Goal: Information Seeking & Learning: Learn about a topic

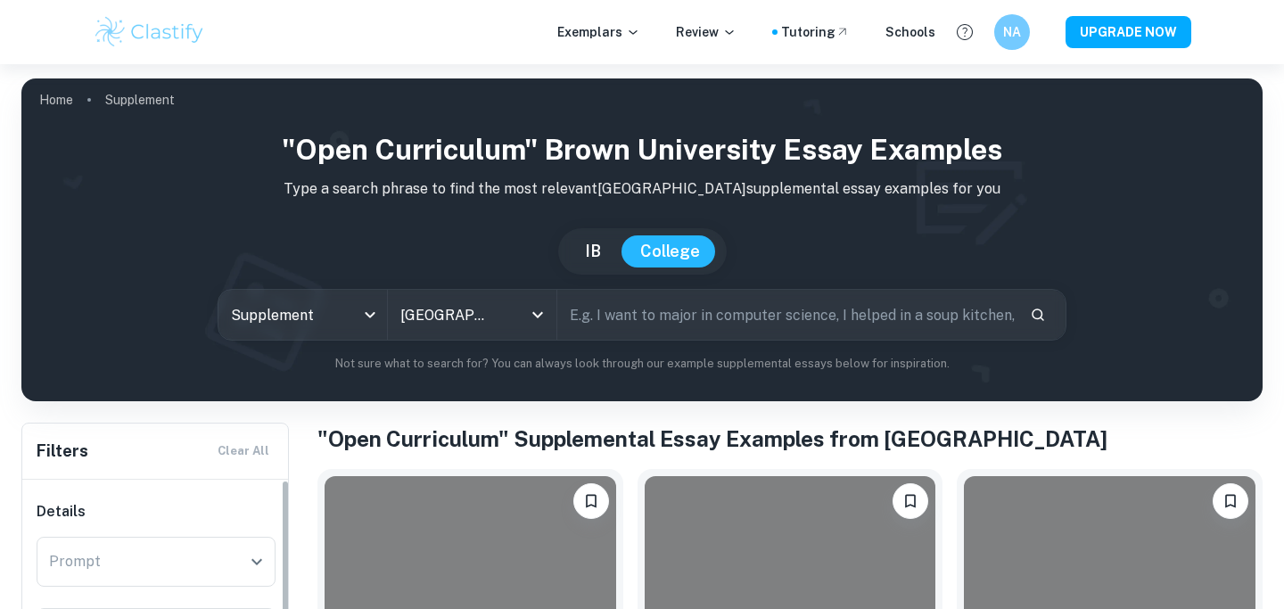
scroll to position [377, 0]
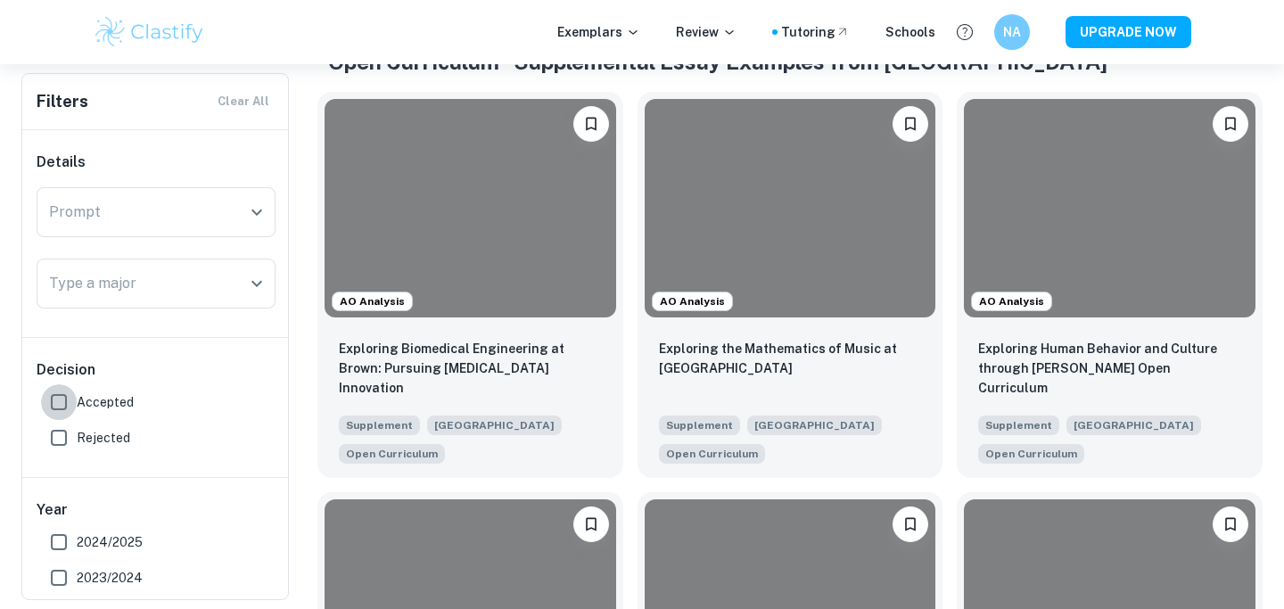
click at [62, 396] on input "Accepted" at bounding box center [59, 402] width 36 height 36
checkbox input "true"
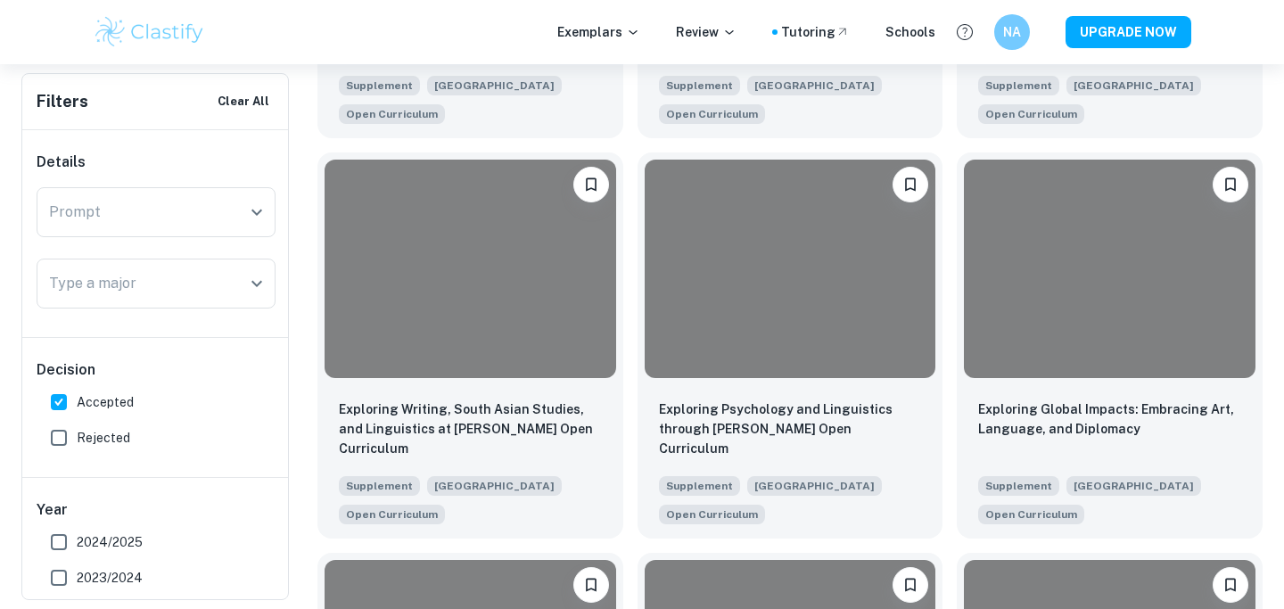
scroll to position [1820, 0]
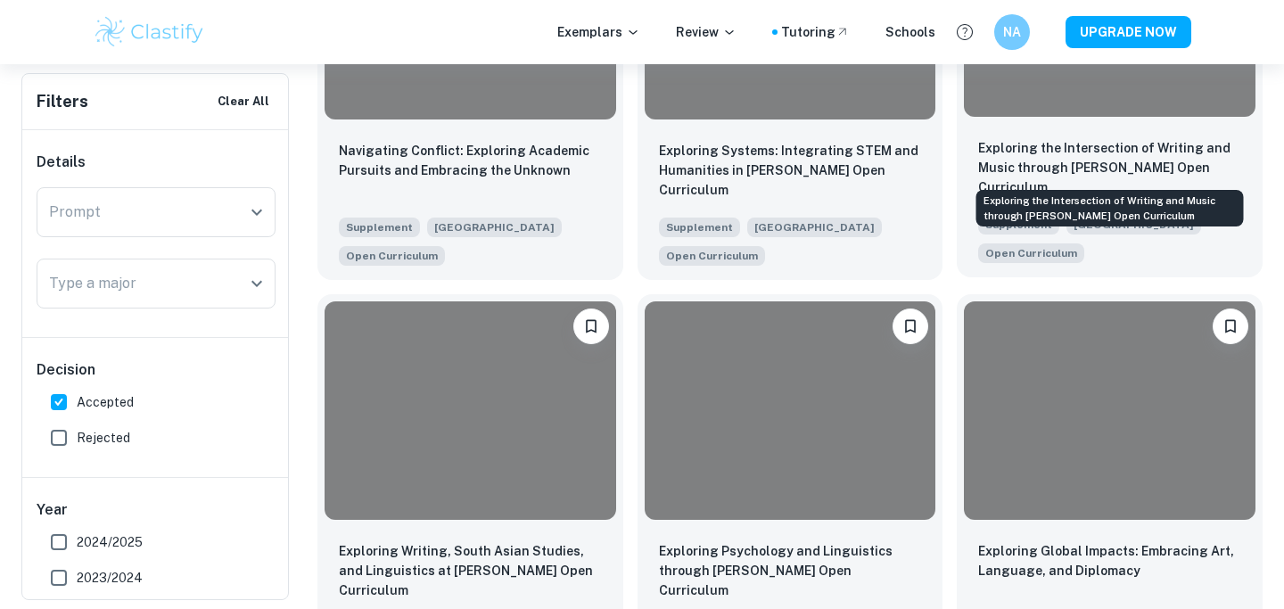
click at [1094, 161] on p "Exploring the Intersection of Writing and Music through [PERSON_NAME] Open Curr…" at bounding box center [1110, 167] width 263 height 59
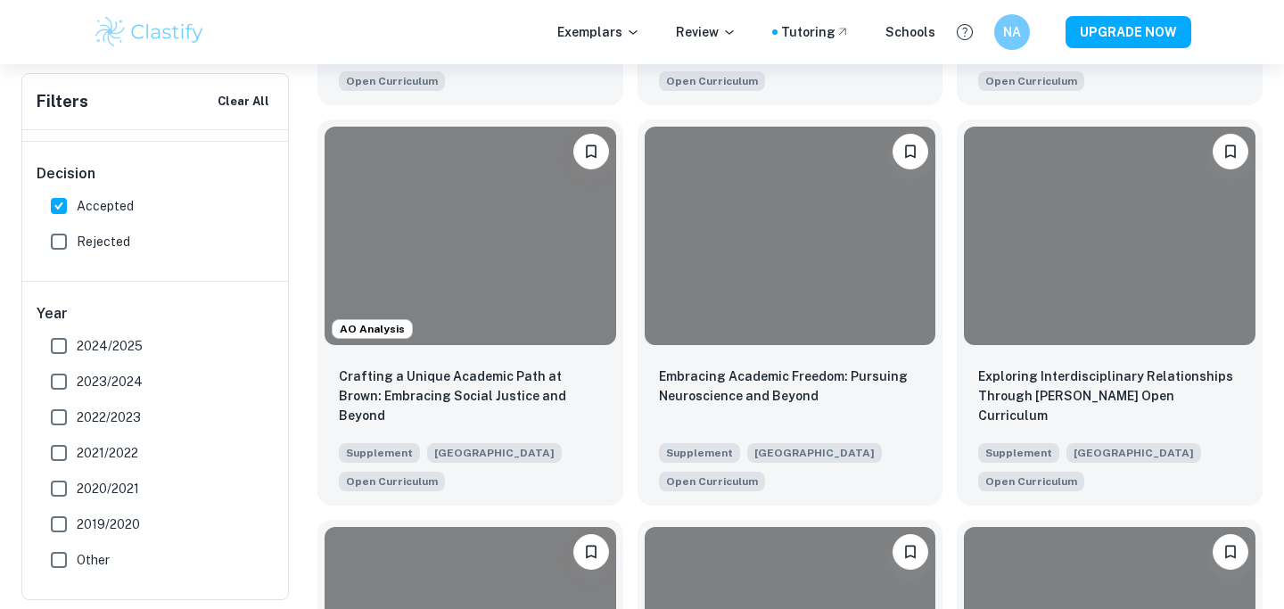
scroll to position [794, 0]
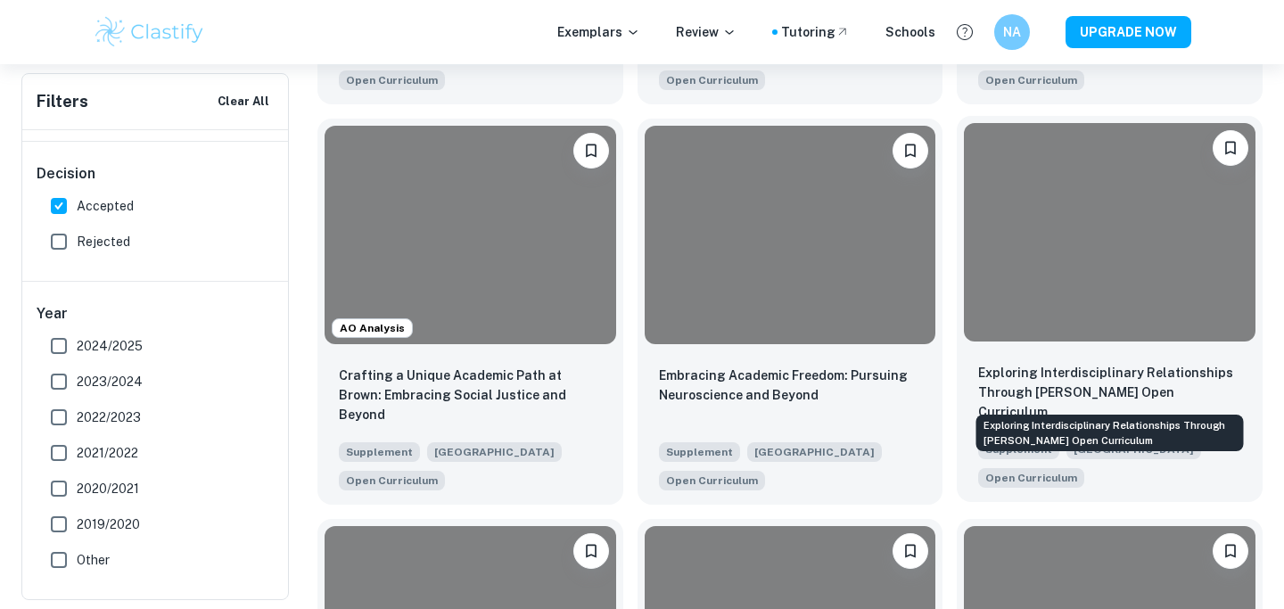
click at [1038, 399] on p "Exploring Interdisciplinary Relationships Through [PERSON_NAME] Open Curriculum" at bounding box center [1110, 392] width 263 height 59
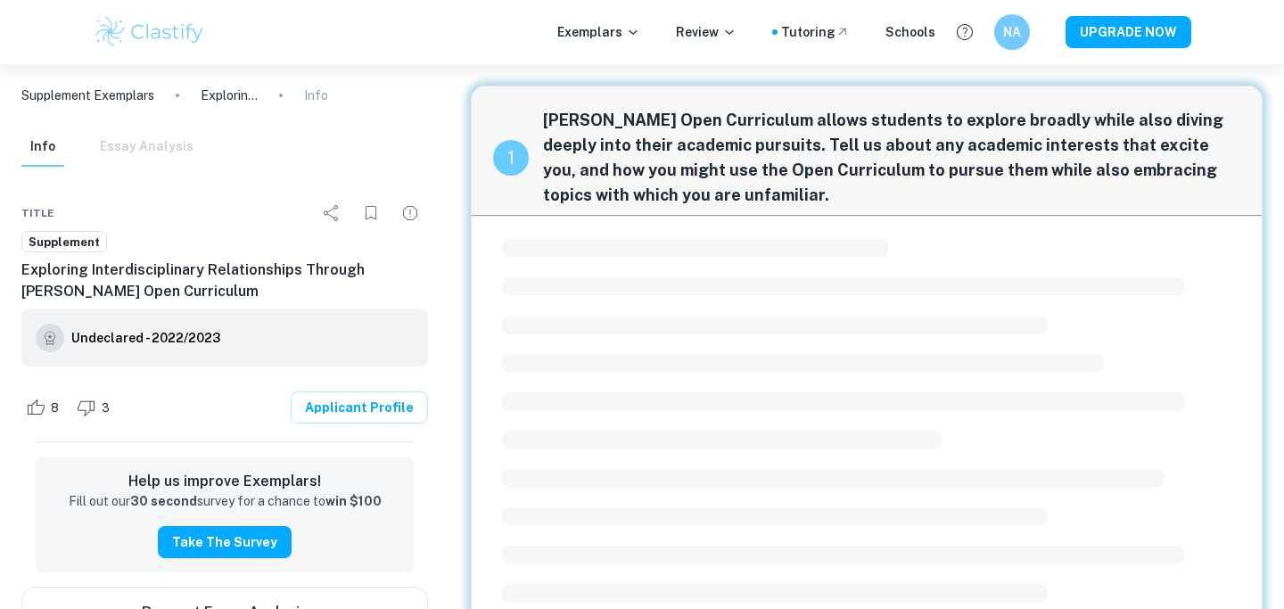
scroll to position [8, 0]
